Goal: Navigation & Orientation: Find specific page/section

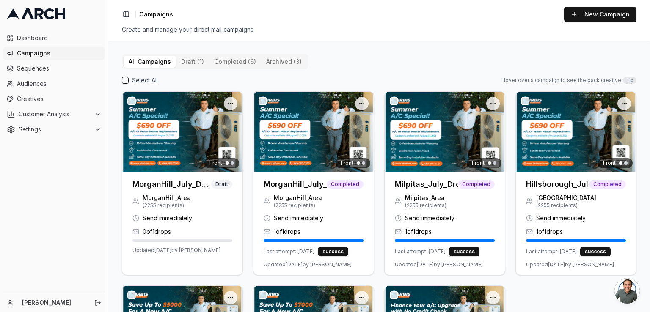
click at [28, 49] on span "Campaigns" at bounding box center [59, 53] width 84 height 8
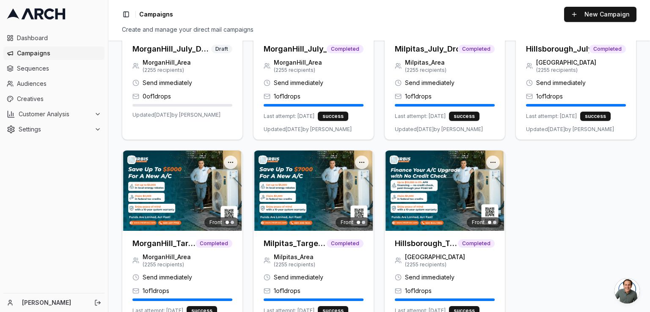
scroll to position [170, 0]
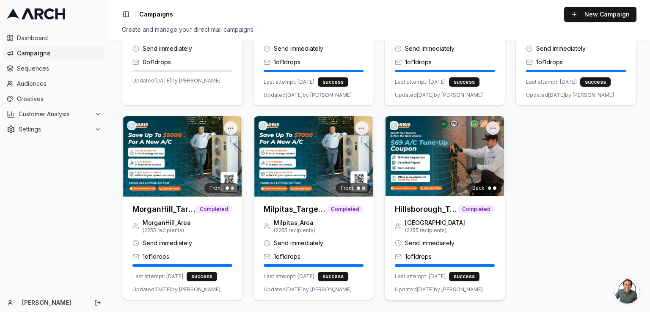
click at [416, 207] on h3 "Hillsborough_Target (Copy)" at bounding box center [426, 210] width 63 height 12
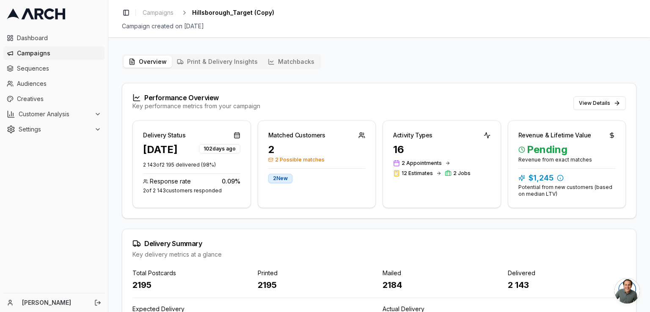
scroll to position [77, 0]
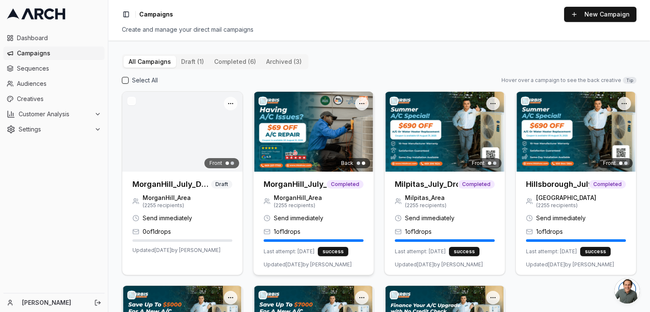
scroll to position [170, 0]
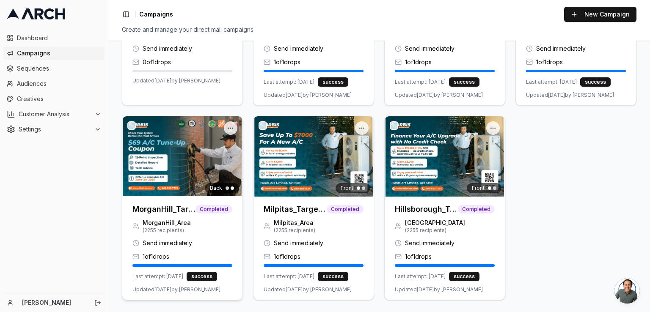
click at [159, 205] on h3 "MorganHill_Target (Copy)" at bounding box center [163, 210] width 63 height 12
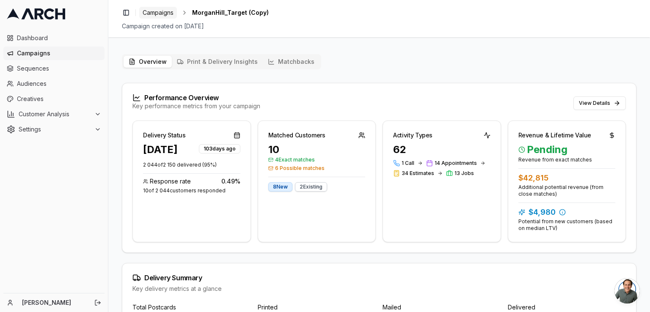
click at [157, 14] on span "Campaigns" at bounding box center [158, 12] width 31 height 8
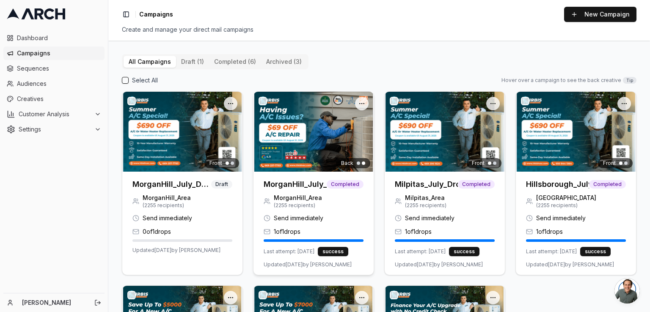
click at [308, 187] on h3 "MorganHill_July_Drop" at bounding box center [295, 185] width 63 height 12
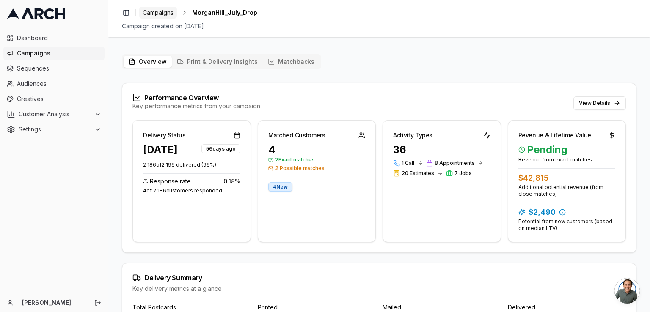
click at [161, 14] on span "Campaigns" at bounding box center [158, 12] width 31 height 8
